Goal: Task Accomplishment & Management: Use online tool/utility

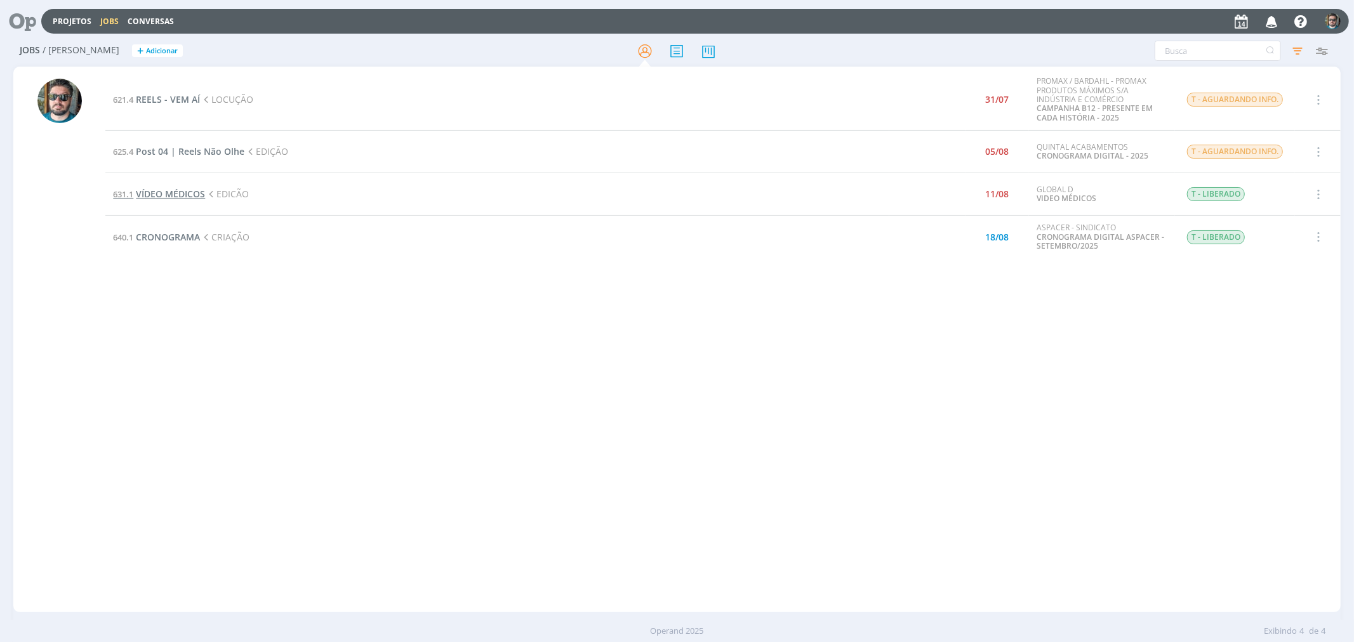
click at [176, 194] on span "VÍDEO MÉDICOS" at bounding box center [170, 194] width 69 height 12
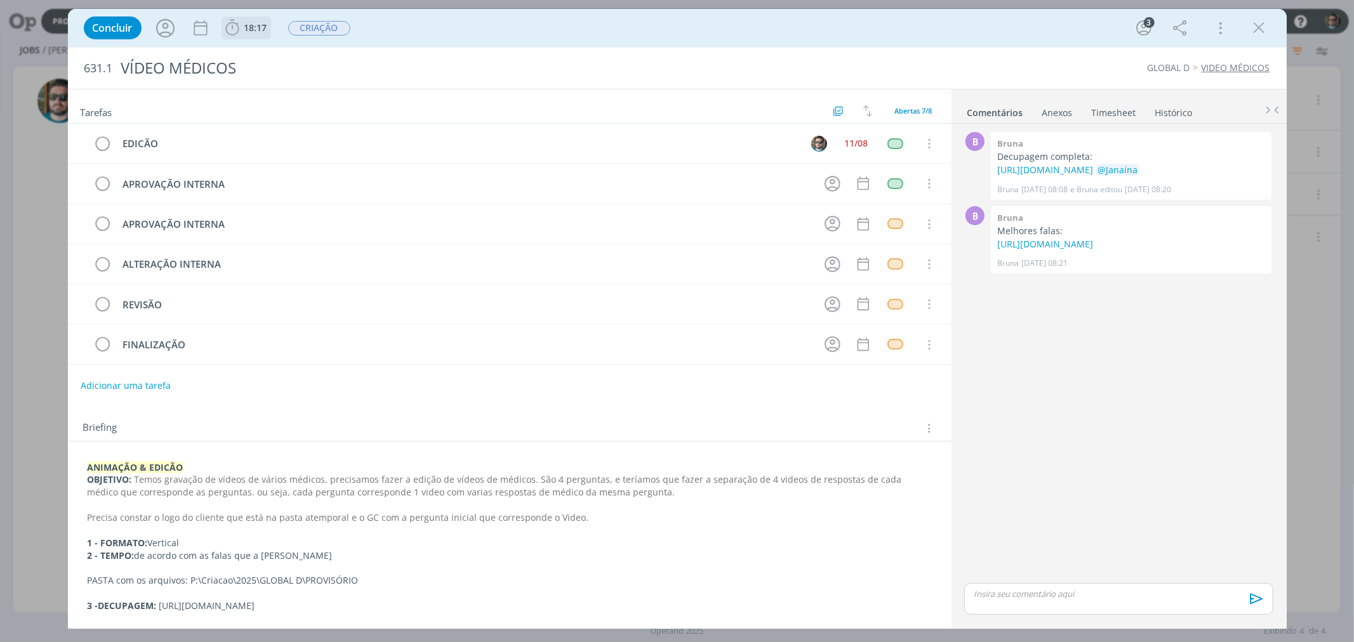
click at [261, 29] on span "18:17" at bounding box center [255, 28] width 23 height 12
click at [272, 55] on span "Iniciar" at bounding box center [275, 55] width 27 height 9
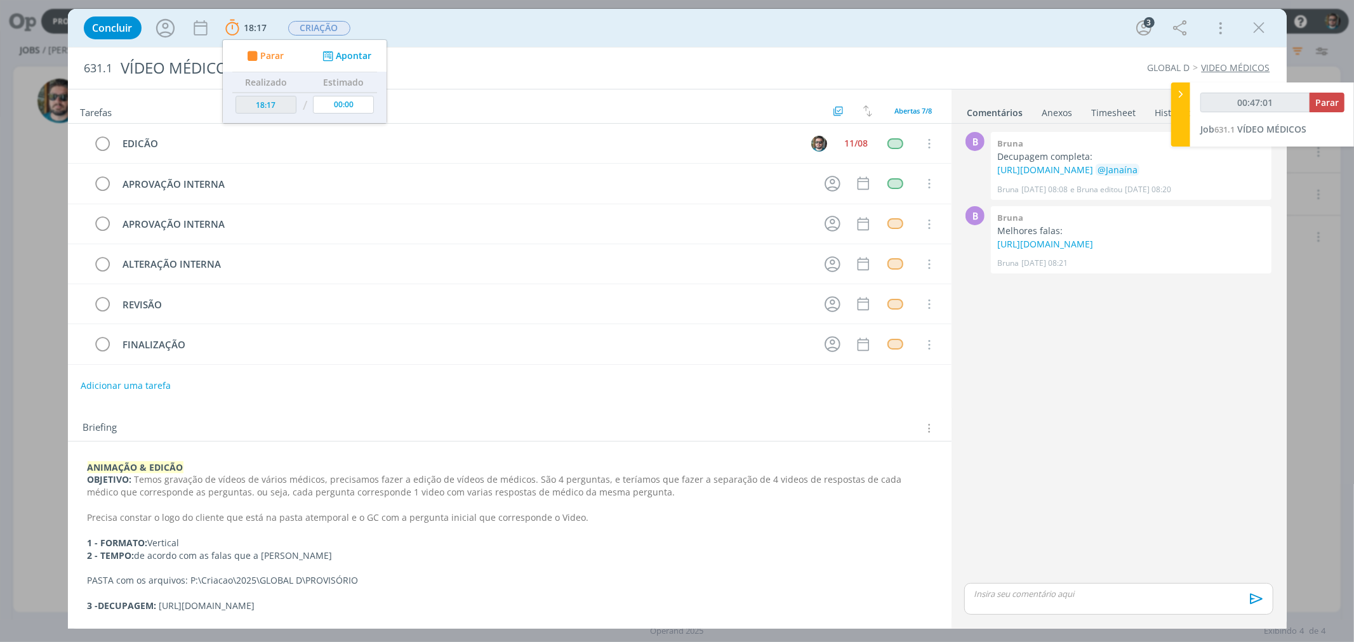
type input "00:47:02"
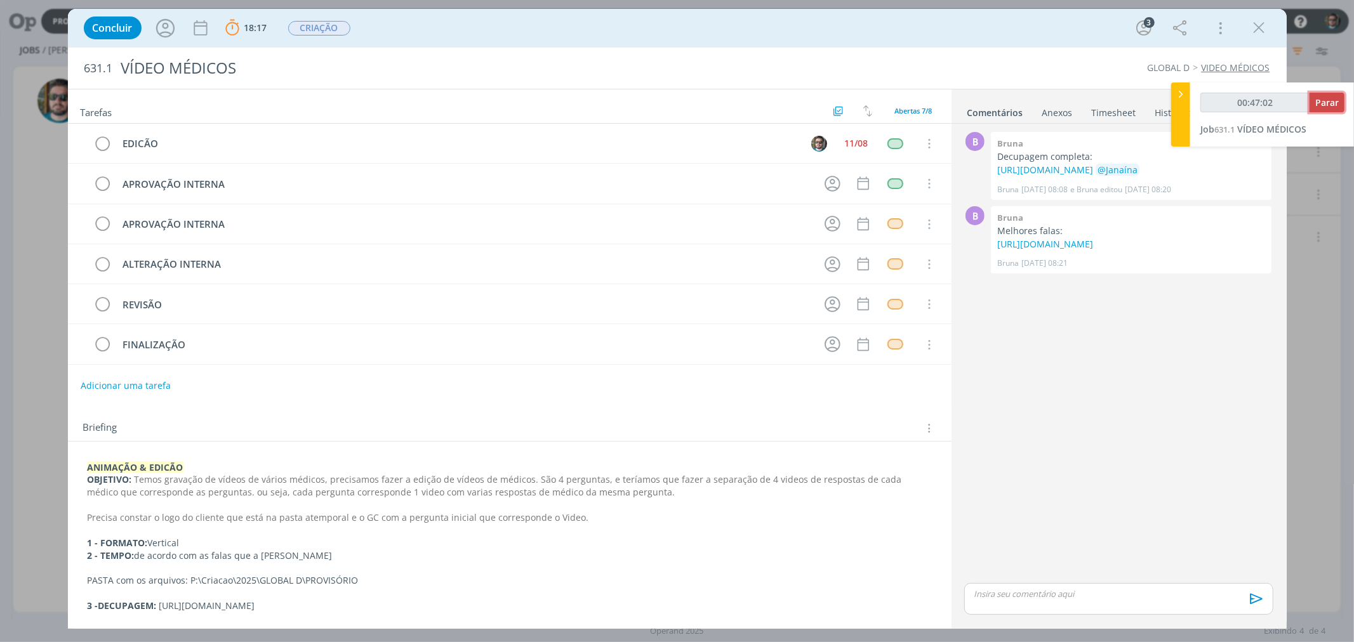
click at [1318, 107] on span "Parar" at bounding box center [1326, 102] width 23 height 12
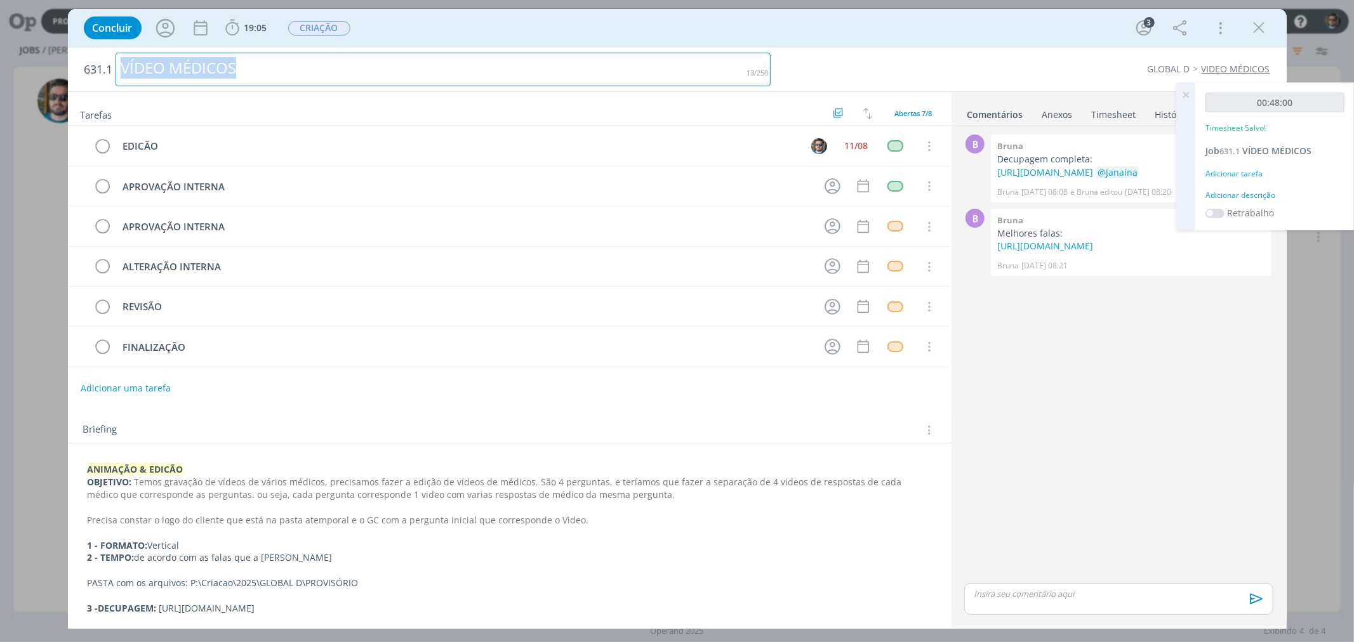
drag, startPoint x: 251, startPoint y: 65, endPoint x: 123, endPoint y: 66, distance: 127.6
click at [123, 66] on div "VÍDEO MÉDICOS" at bounding box center [443, 70] width 655 height 34
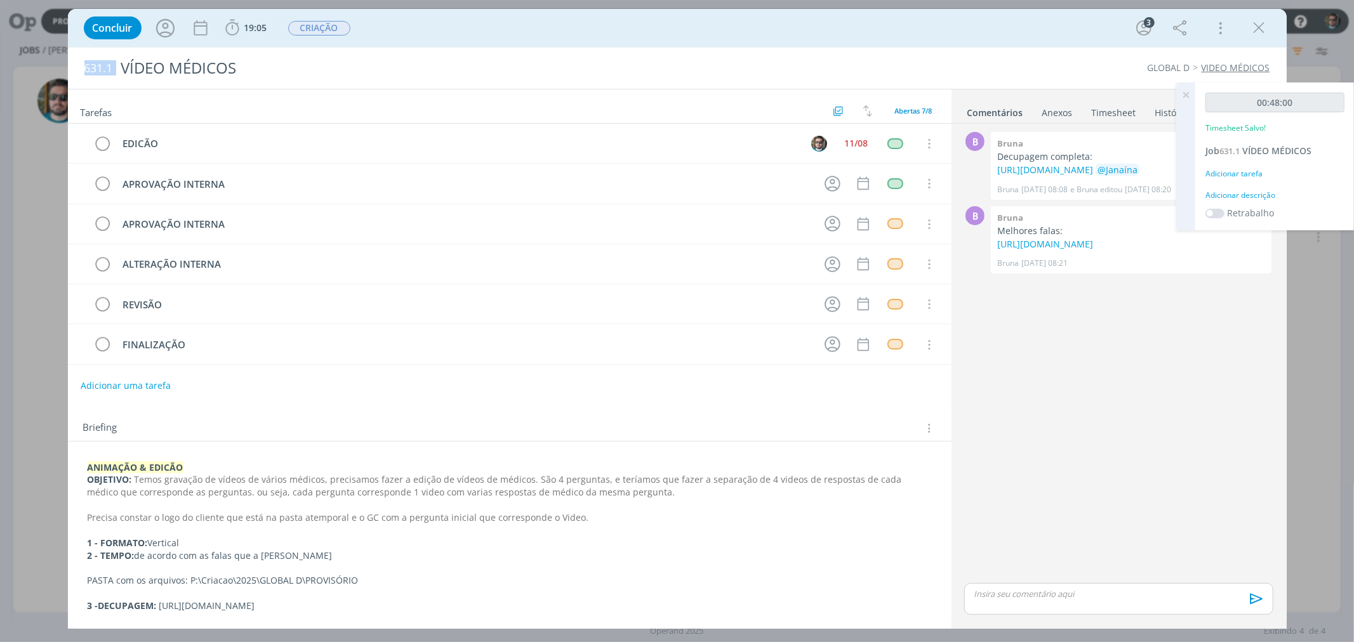
drag, startPoint x: 84, startPoint y: 68, endPoint x: 115, endPoint y: 68, distance: 30.5
click at [115, 68] on h2 "631.1 VÍDEO MÉDICOS" at bounding box center [427, 68] width 686 height 41
copy span "631.1"
click at [1083, 608] on div "dialog" at bounding box center [1118, 599] width 309 height 32
click at [1258, 604] on icon "dialog" at bounding box center [1254, 603] width 13 height 11
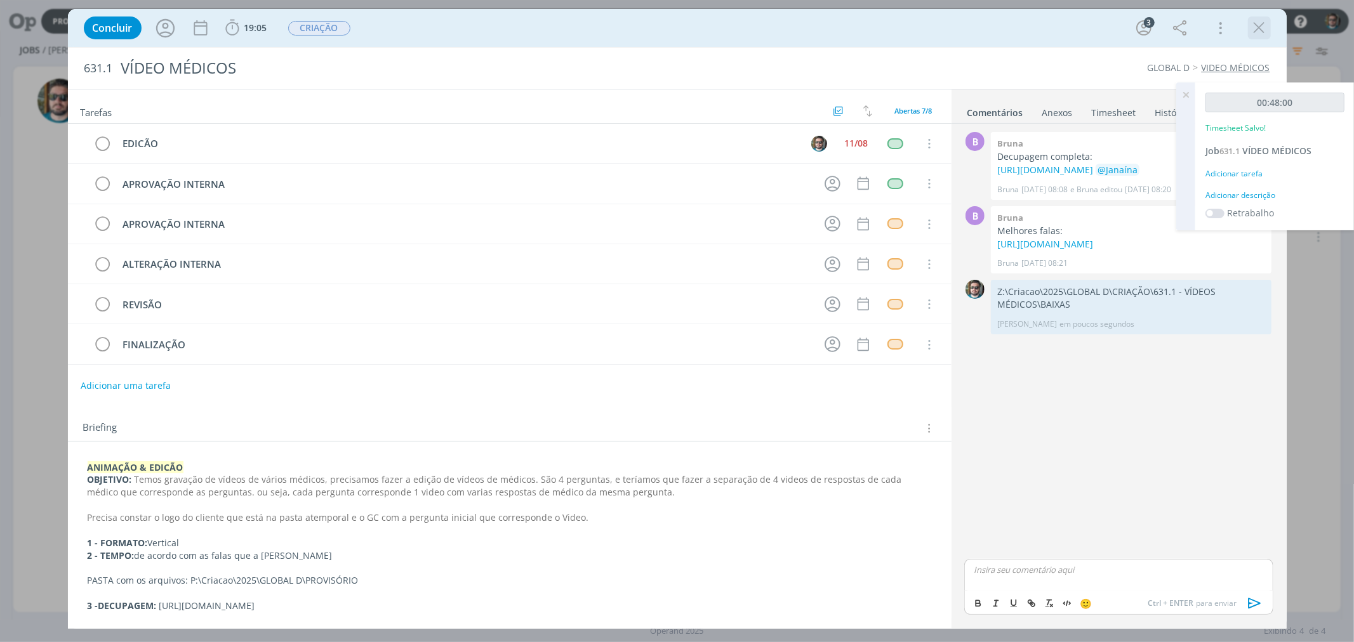
click at [1263, 30] on icon "dialog" at bounding box center [1259, 27] width 19 height 19
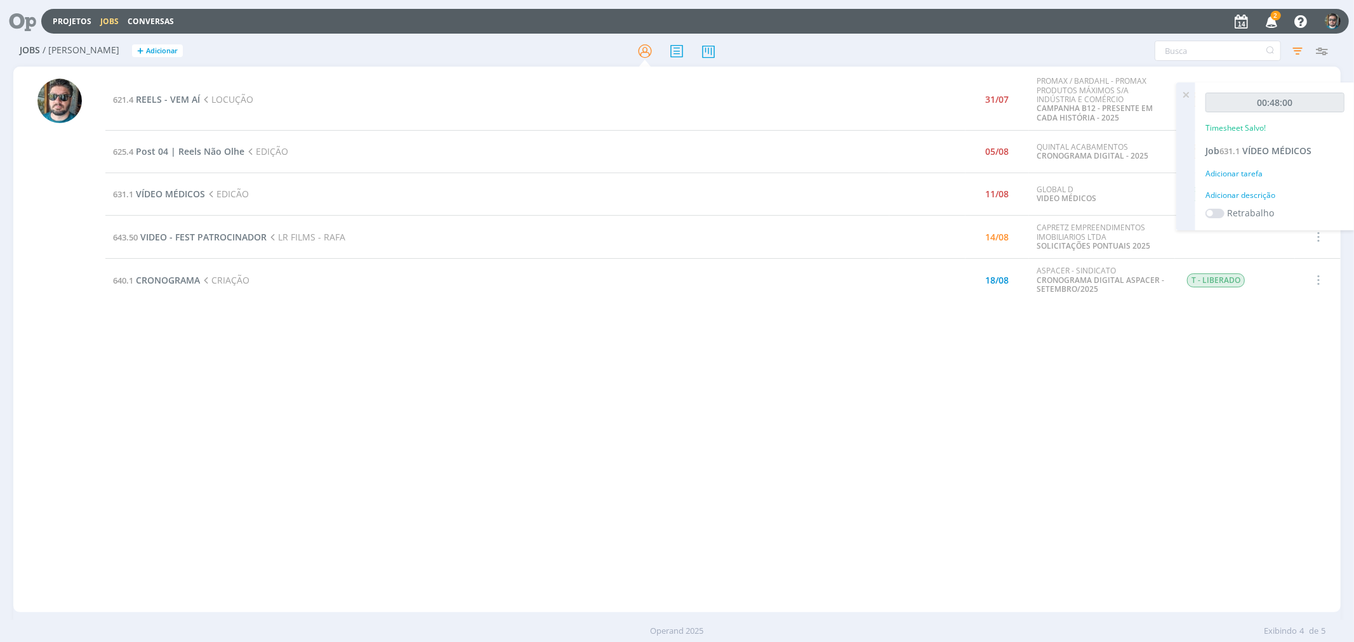
click at [1270, 15] on icon "button" at bounding box center [1272, 21] width 22 height 22
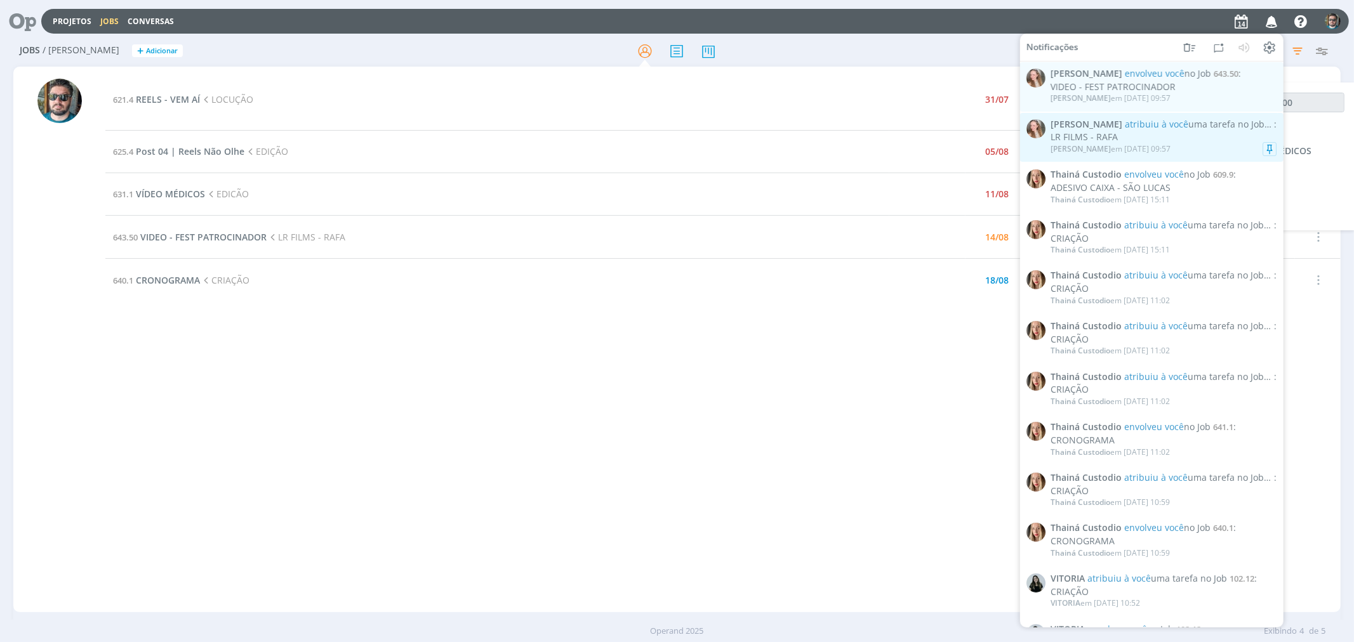
click at [1154, 138] on div "LR FILMS - RAFA" at bounding box center [1164, 137] width 226 height 11
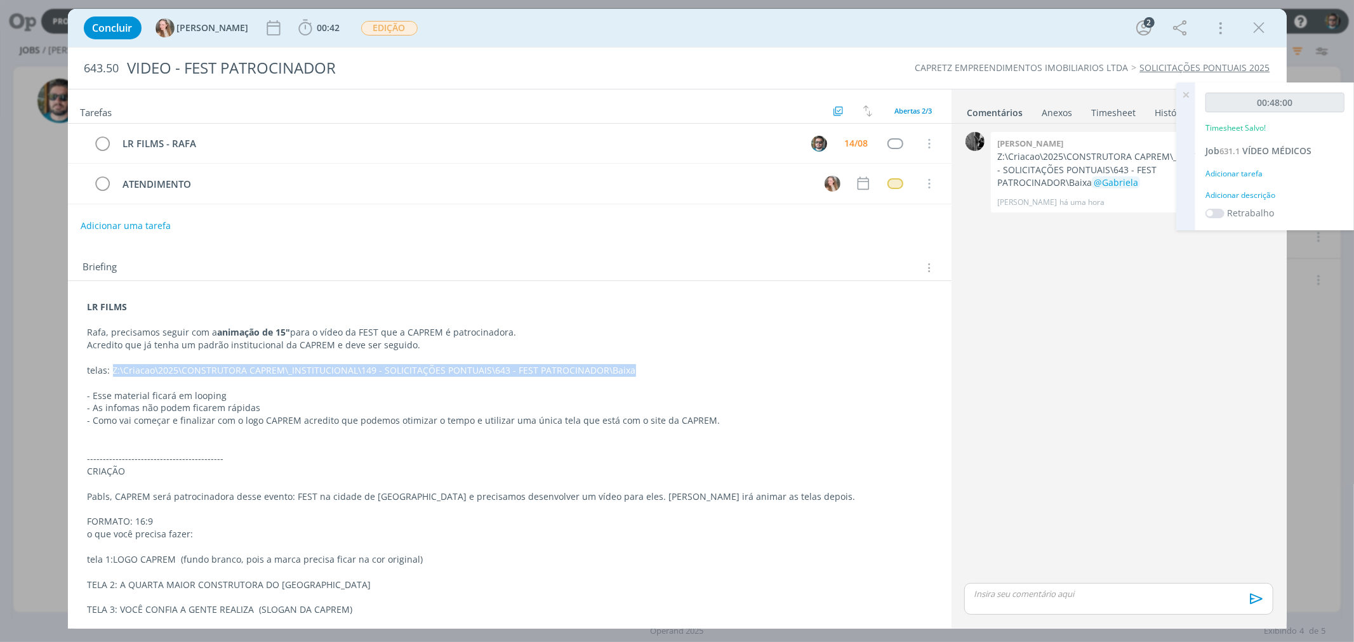
drag, startPoint x: 621, startPoint y: 370, endPoint x: 113, endPoint y: 371, distance: 507.9
click at [113, 371] on p "telas: Z:\Criacao\2025\CONSTRUTORA CAPREM\_INSTITUCIONAL\149 - SOLICITAÇÕES PON…" at bounding box center [510, 370] width 844 height 13
click at [1258, 26] on icon "dialog" at bounding box center [1259, 27] width 19 height 19
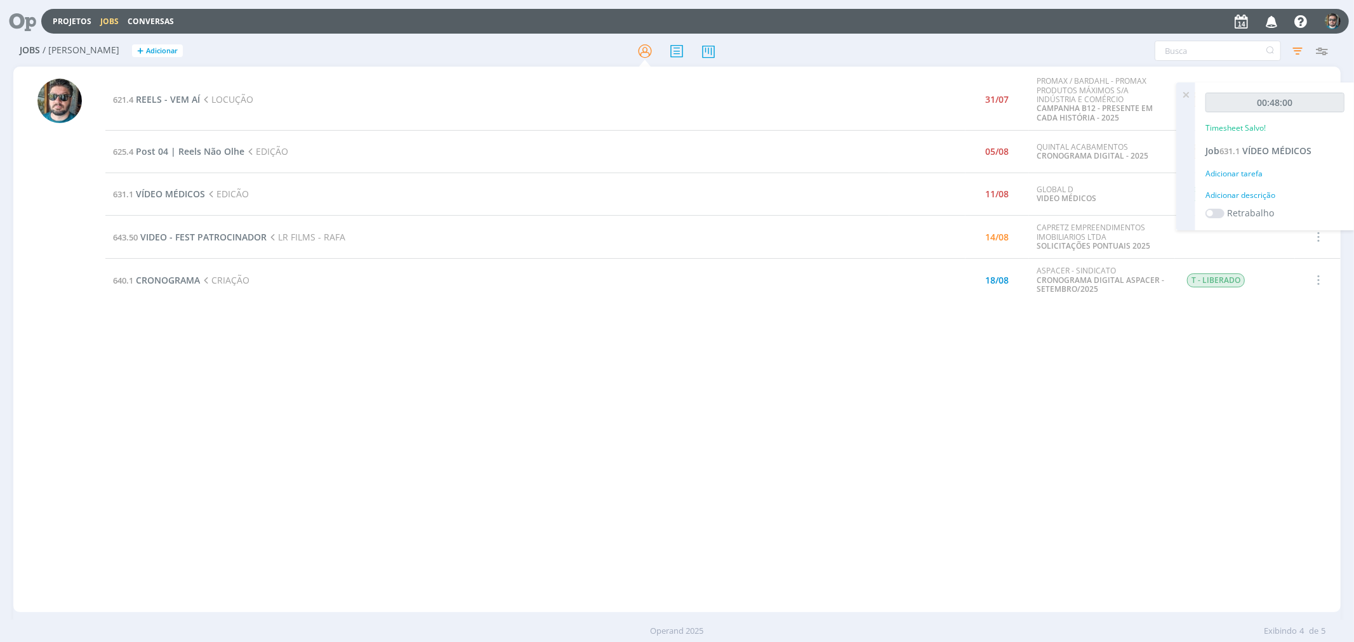
click at [1182, 93] on icon at bounding box center [1185, 95] width 23 height 25
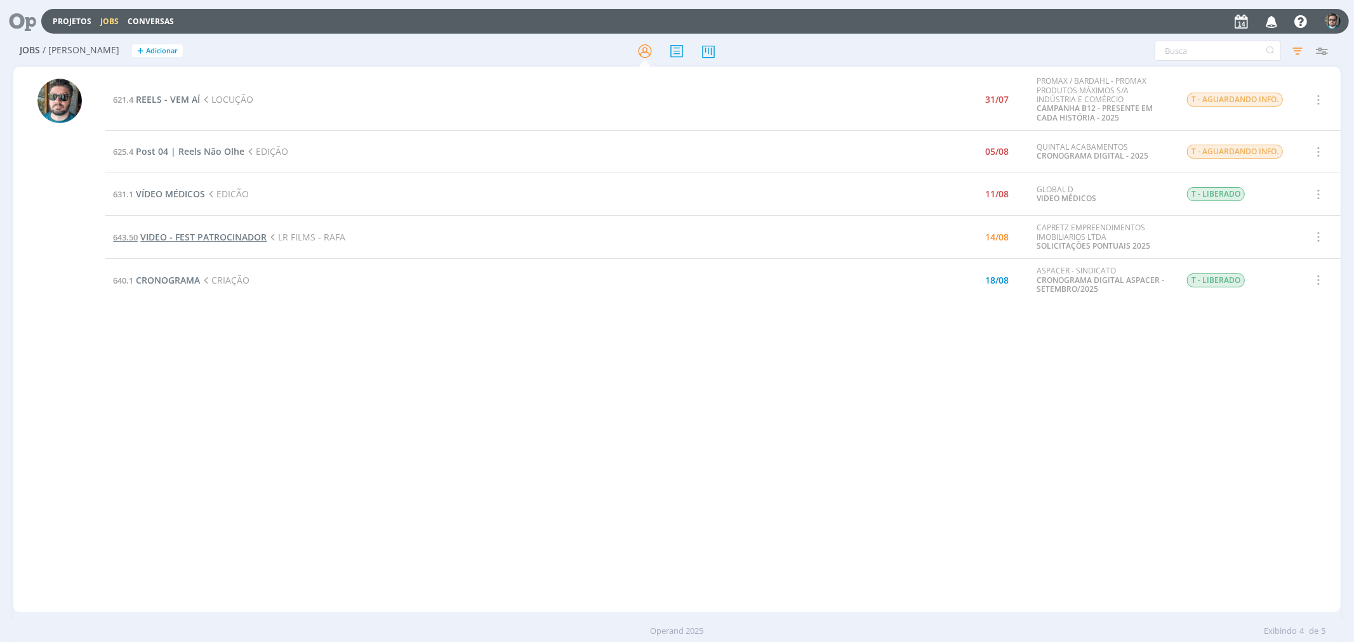
click at [217, 238] on span "VIDEO - FEST PATROCINADOR" at bounding box center [203, 237] width 126 height 12
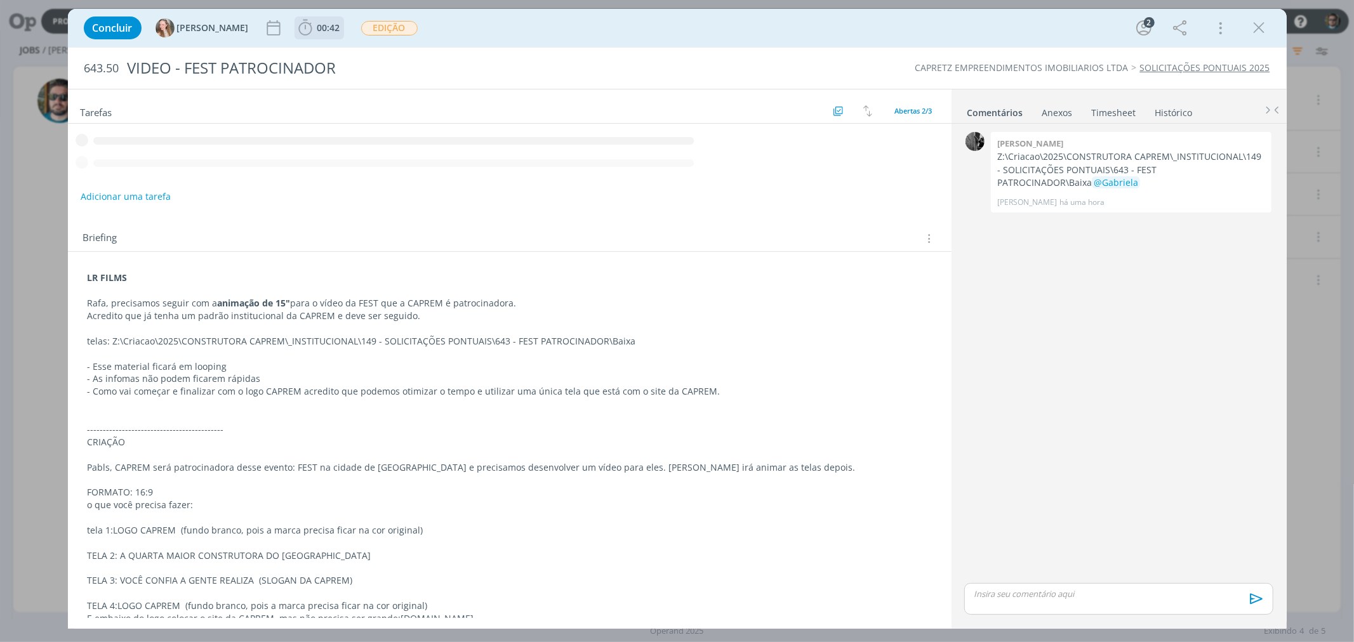
click at [317, 29] on span "00:42" at bounding box center [328, 28] width 23 height 12
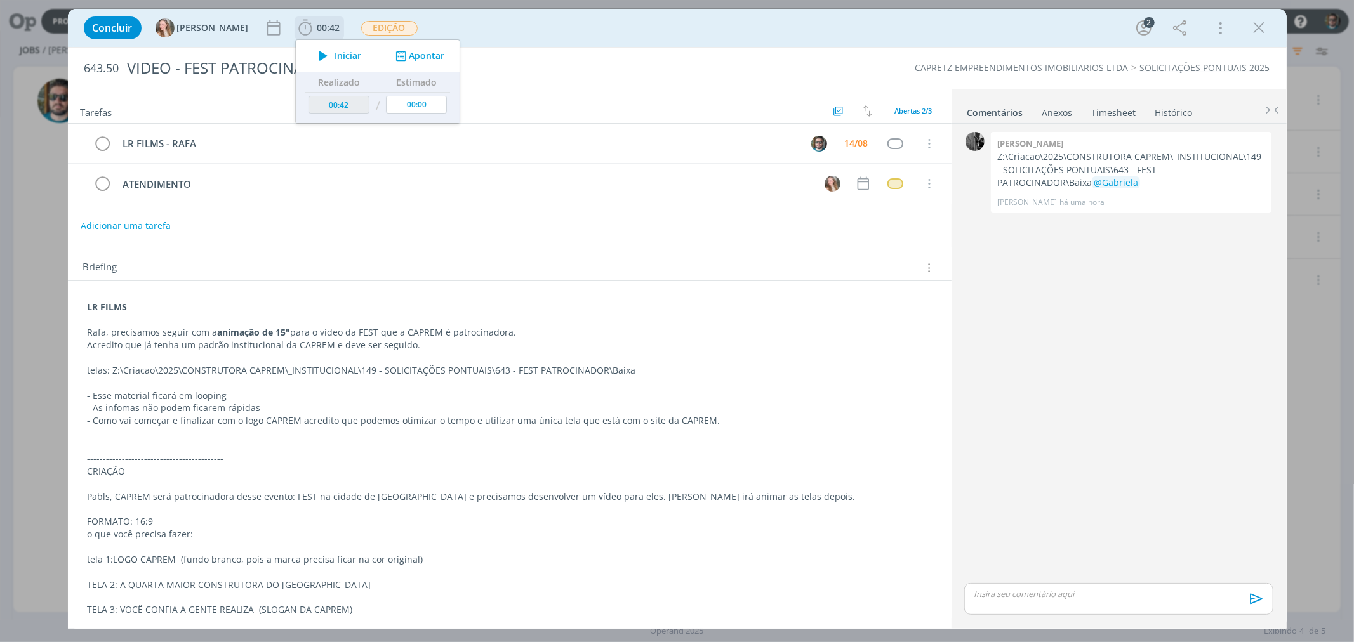
click at [312, 49] on icon "dialog" at bounding box center [323, 56] width 22 height 17
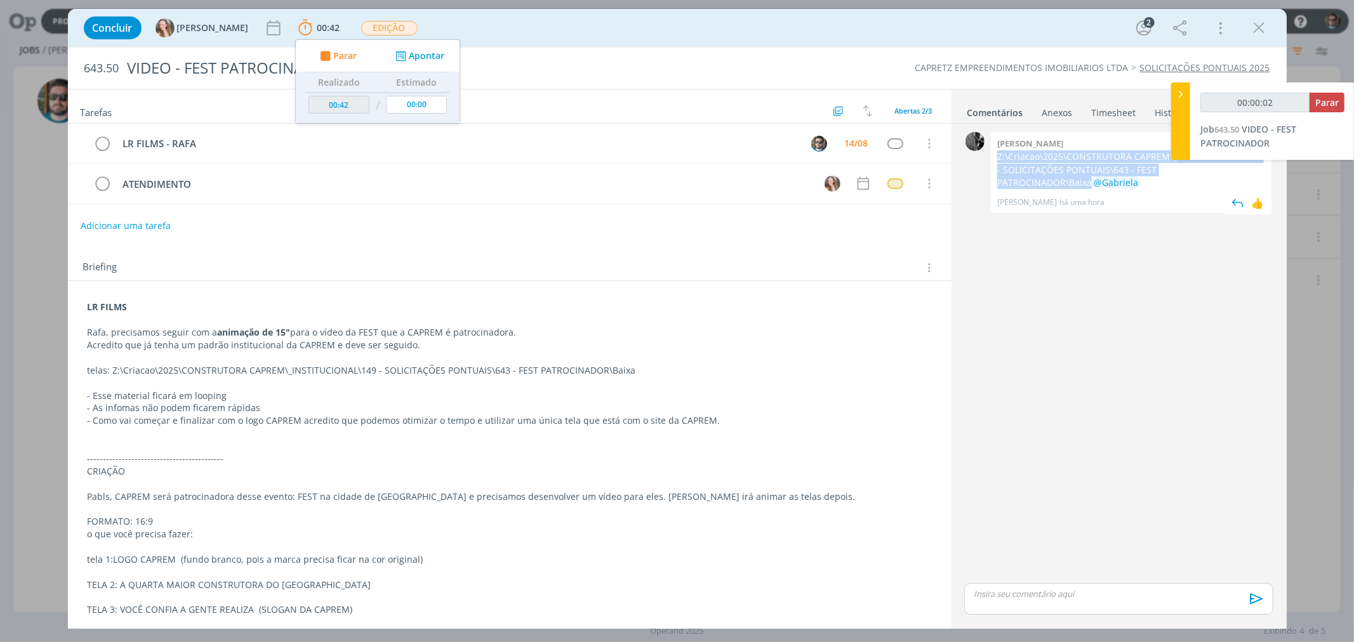
drag, startPoint x: 1253, startPoint y: 170, endPoint x: 995, endPoint y: 157, distance: 258.7
click at [995, 157] on div "[PERSON_NAME]:\Criacao\2025\CONSTRUTORA CAPREM\_INSTITUCIONAL\149 - SOLICITAÇÕE…" at bounding box center [1131, 172] width 281 height 81
copy p "Z:\Criacao\2025\CONSTRUTORA CAPREM\_INSTITUCIONAL\149 - SOLICITAÇÕES PONTUAIS\6…"
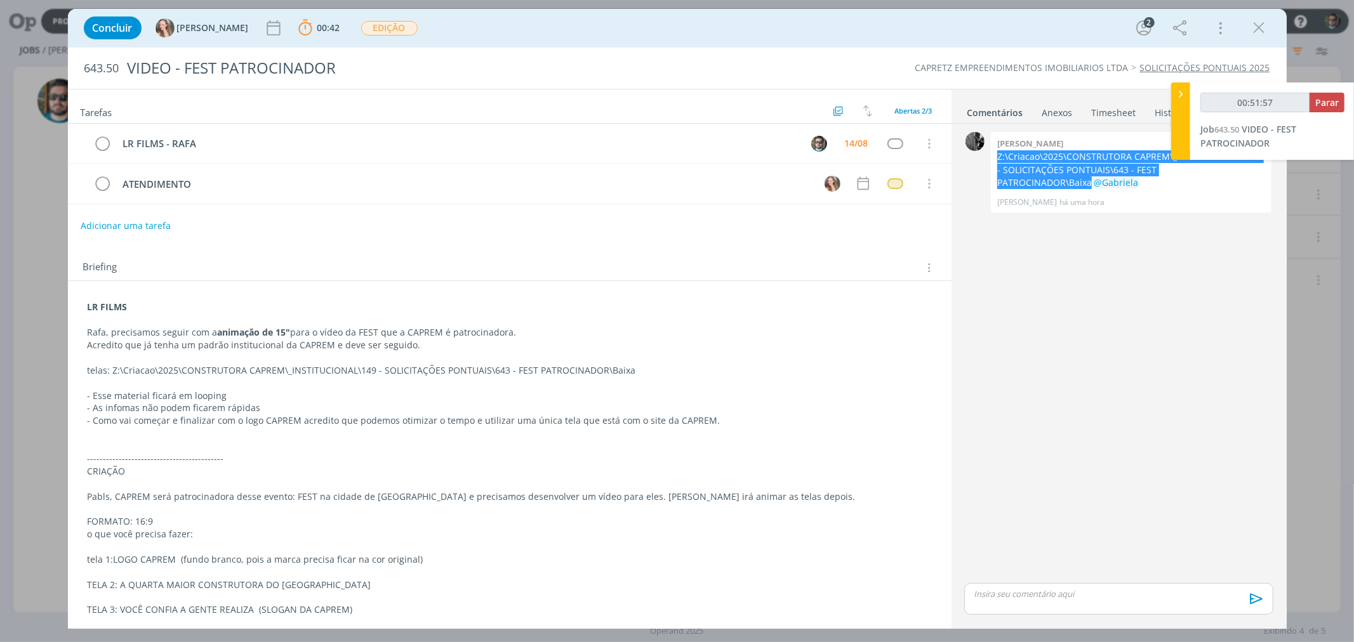
type input "00:52:57"
